Goal: Check status

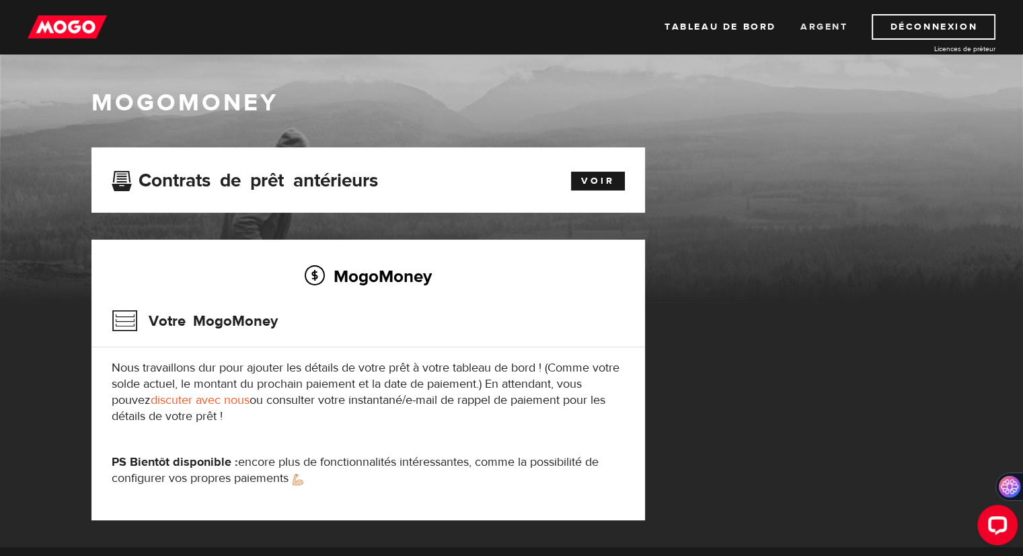
click at [811, 25] on font "Argent" at bounding box center [824, 27] width 48 height 12
click at [711, 22] on font "Tableau de bord" at bounding box center [721, 27] width 112 height 12
click at [75, 26] on img at bounding box center [67, 27] width 79 height 26
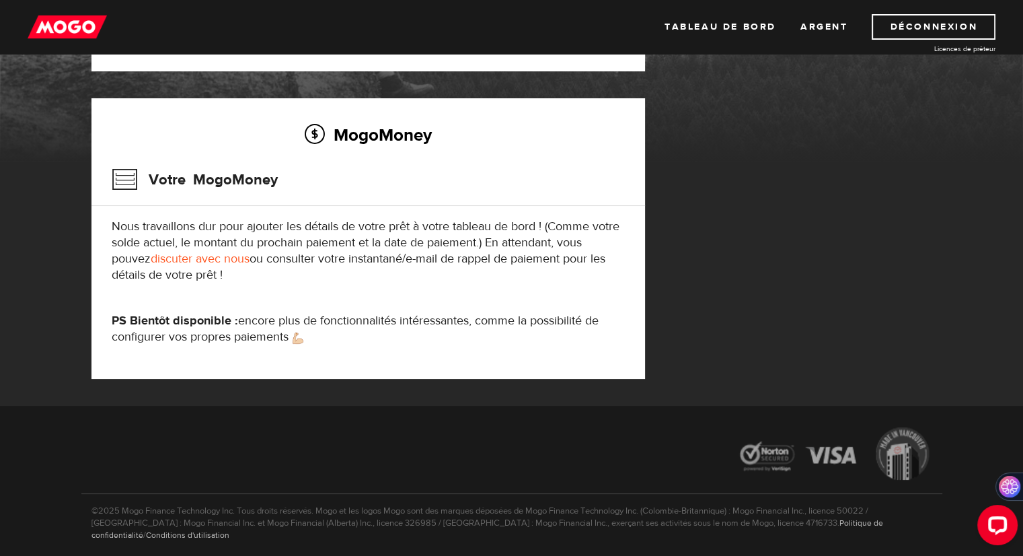
click at [195, 258] on font "discuter avec nous" at bounding box center [200, 258] width 99 height 15
click at [203, 262] on font "discuter avec nous" at bounding box center [200, 258] width 99 height 15
click at [230, 176] on font "Votre MogoMoney" at bounding box center [213, 177] width 129 height 15
click at [112, 182] on h3 "Votre MogoMoney" at bounding box center [195, 179] width 166 height 35
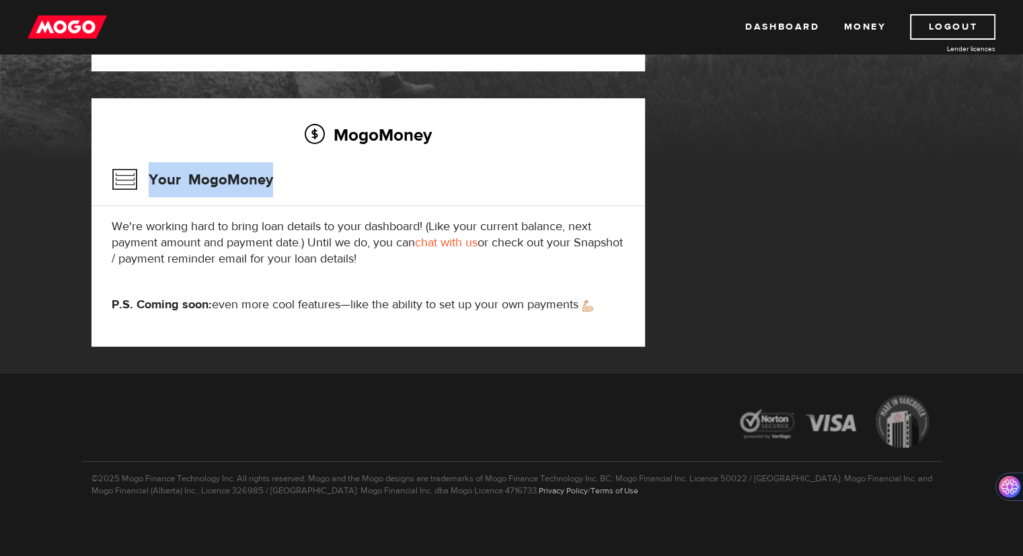
drag, startPoint x: 149, startPoint y: 178, endPoint x: 274, endPoint y: 177, distance: 125.8
click at [274, 177] on div "Your MogoMoney" at bounding box center [368, 184] width 513 height 44
copy h3 "Your MogoMoney"
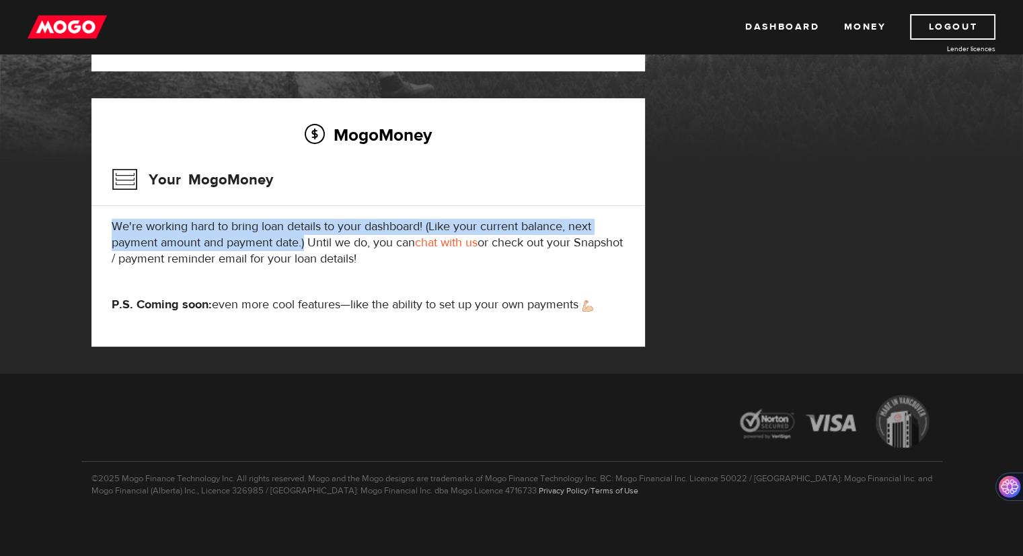
drag, startPoint x: 112, startPoint y: 224, endPoint x: 305, endPoint y: 243, distance: 193.3
click at [305, 243] on p "We're working hard to bring loan details to your dashboard! (Like your current …" at bounding box center [368, 243] width 513 height 48
copy p "We're working hard to bring loan details to your dashboard! (Like your current …"
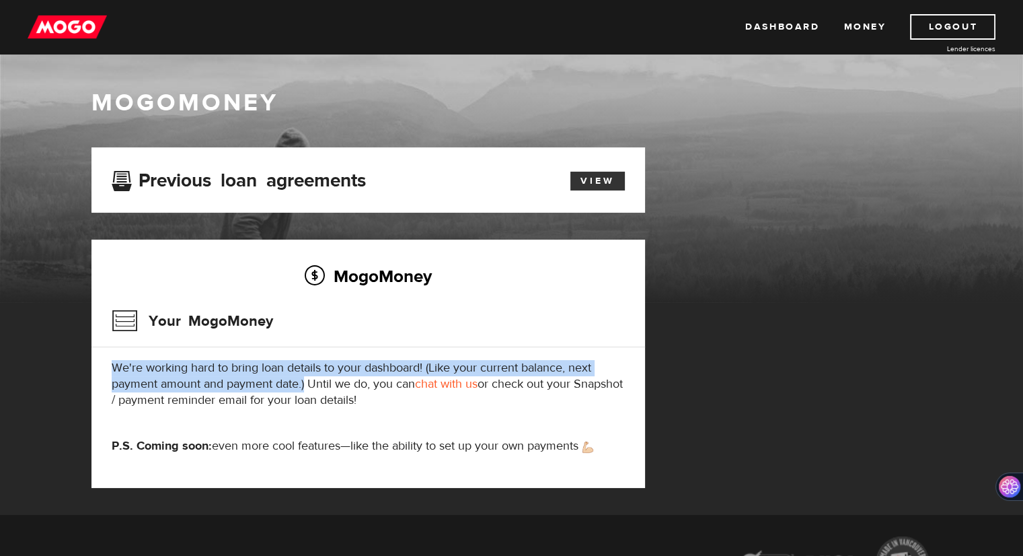
click at [594, 179] on link "View" at bounding box center [597, 181] width 54 height 19
